Goal: Browse casually: Explore the website without a specific task or goal

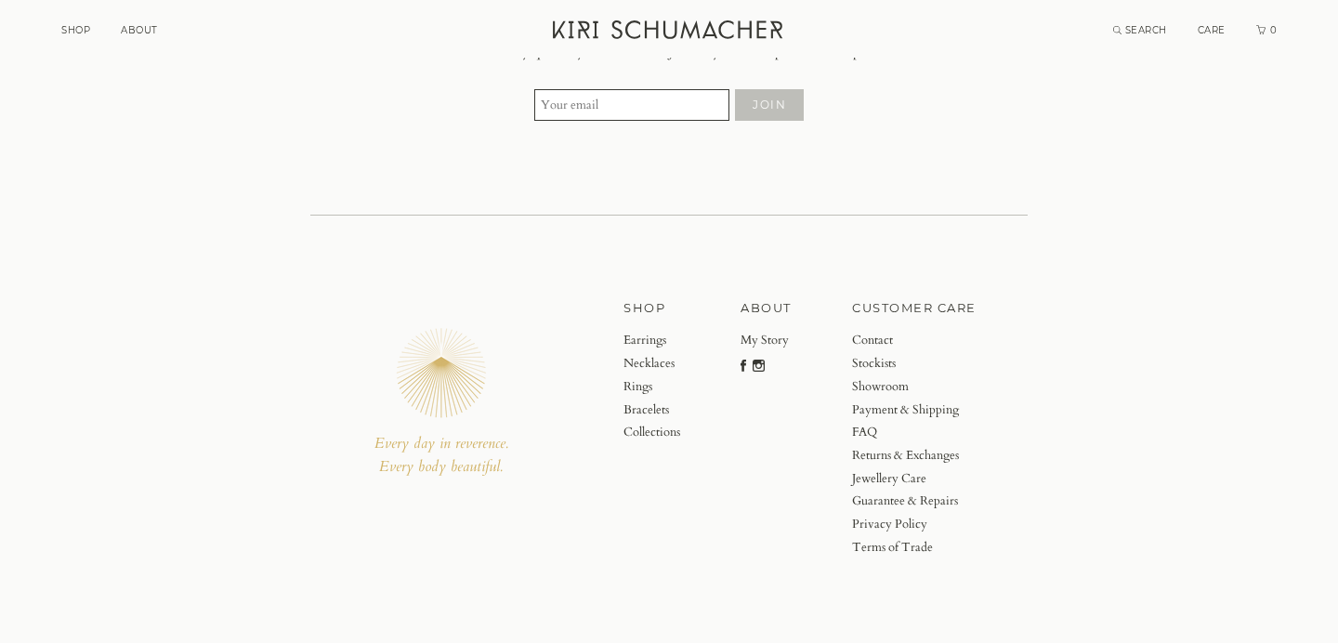
scroll to position [3888, 0]
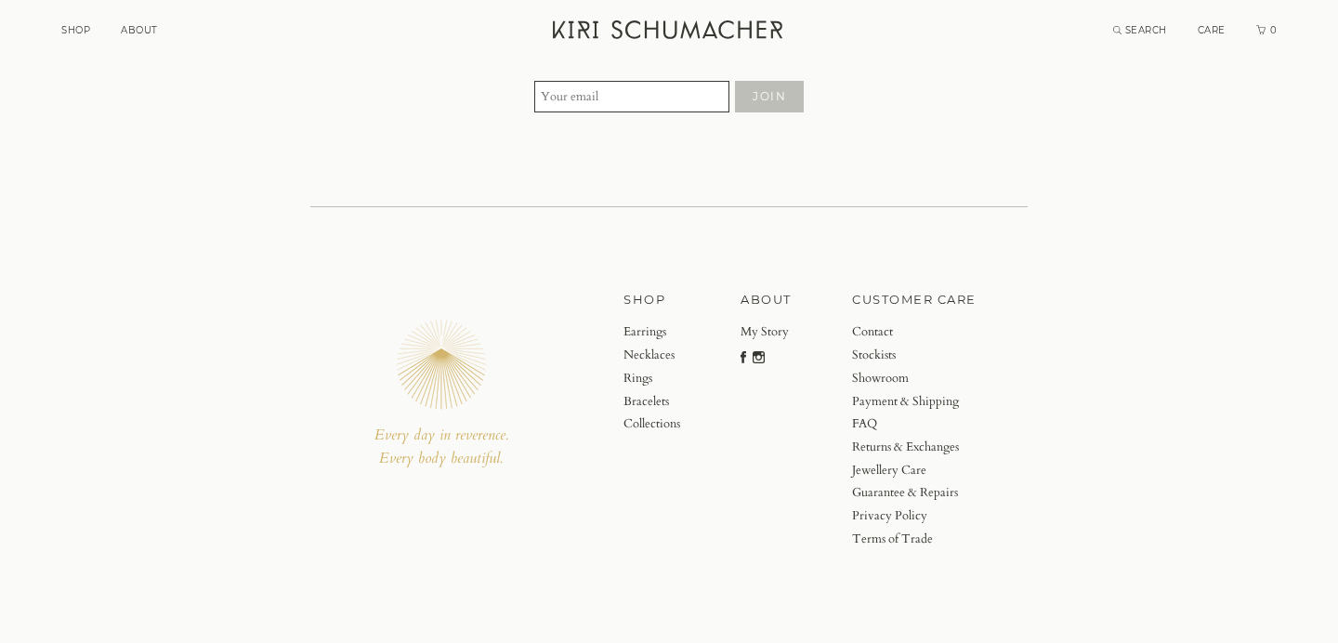
click at [764, 294] on link "ABOUT" at bounding box center [765, 299] width 51 height 20
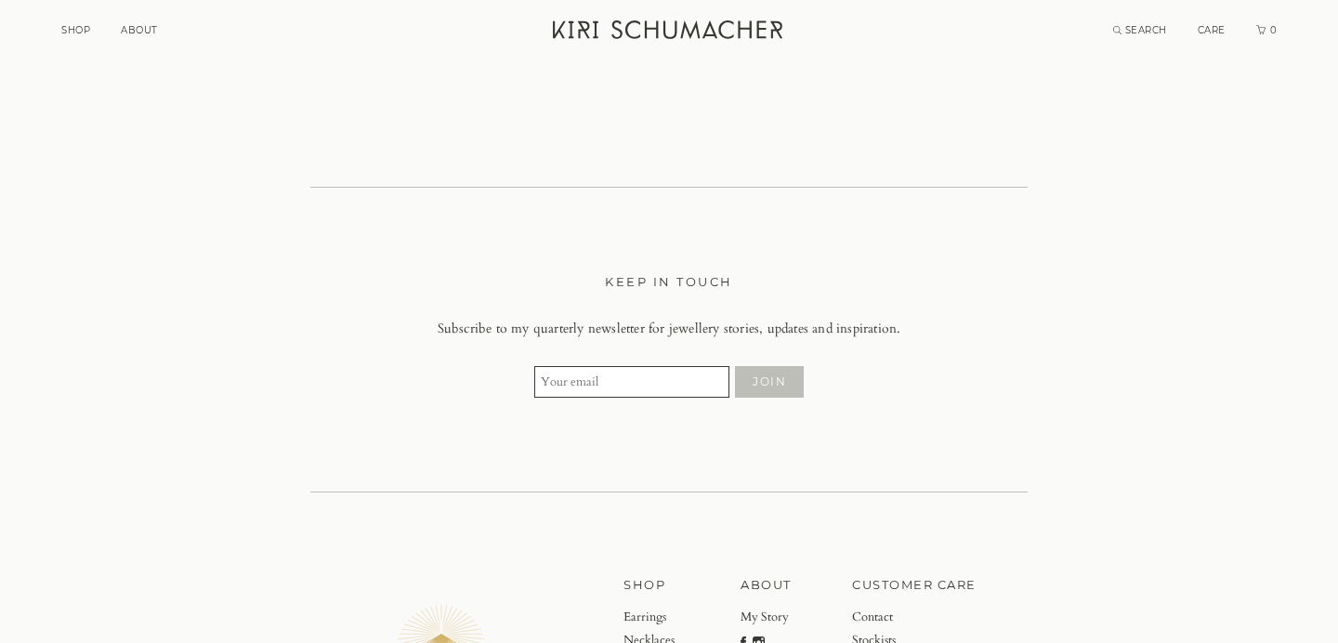
scroll to position [6682, 0]
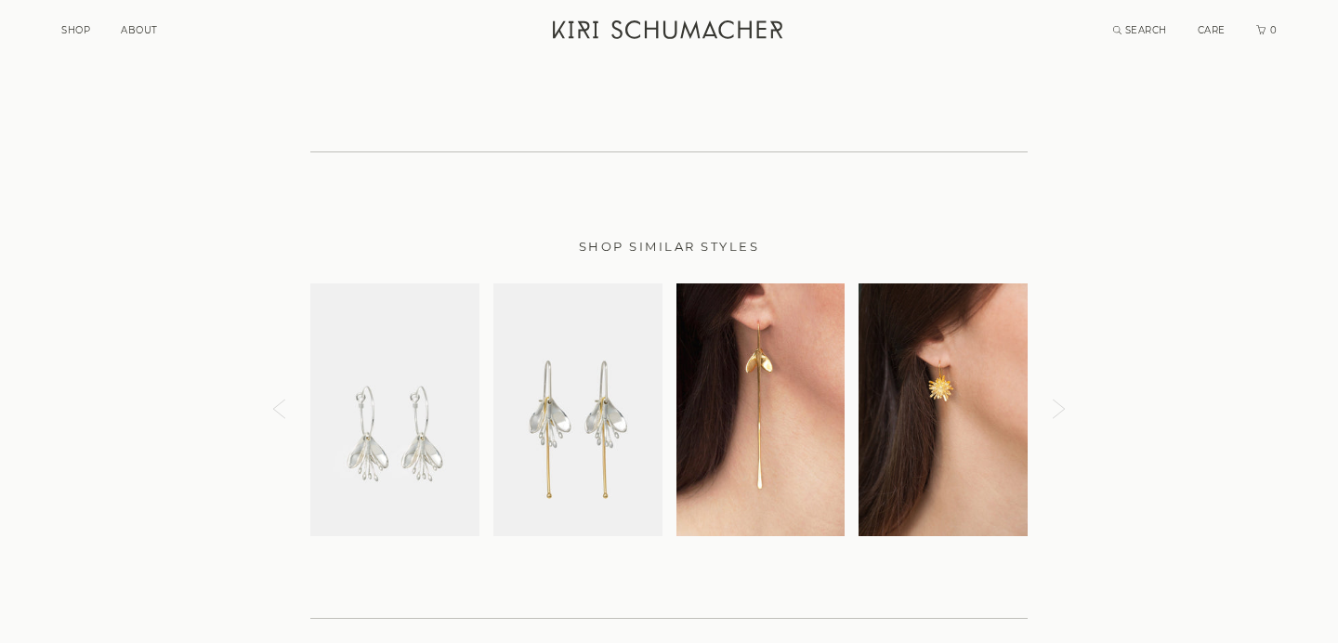
scroll to position [3173, 0]
click at [764, 359] on img at bounding box center [760, 408] width 169 height 254
click at [590, 393] on img at bounding box center [577, 408] width 169 height 254
